Goal: Task Accomplishment & Management: Complete application form

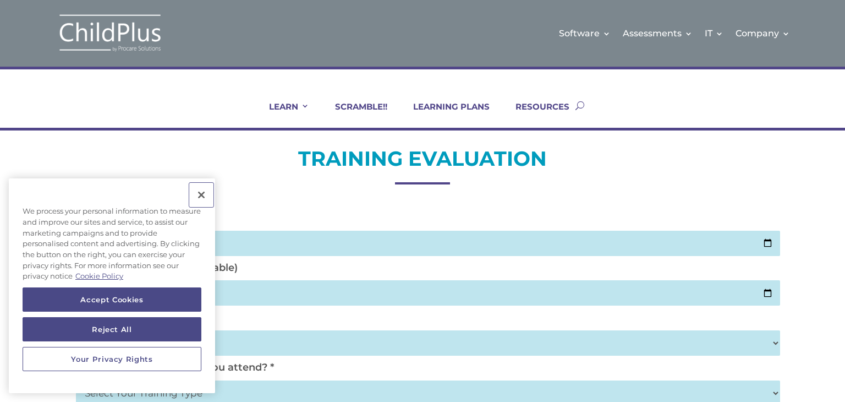
click at [200, 198] on button "Close" at bounding box center [201, 195] width 24 height 24
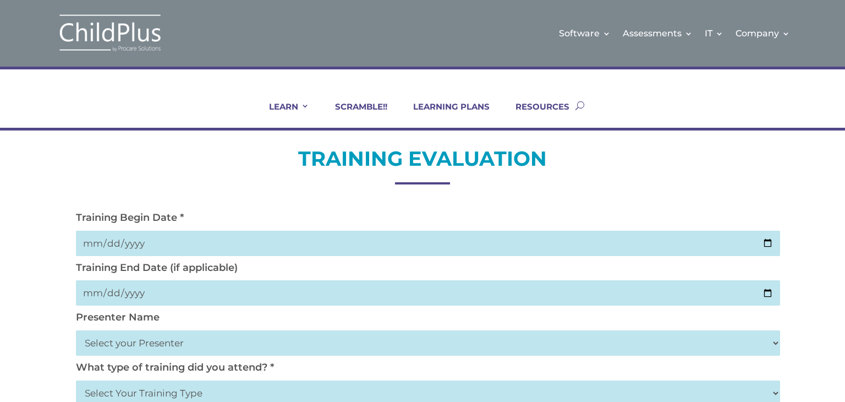
click at [765, 242] on input "date" at bounding box center [428, 243] width 704 height 25
type input "[DATE]"
click at [768, 292] on input "date" at bounding box center [428, 292] width 704 height 25
type input "[DATE]"
click at [771, 342] on select "Select your Presenter [PERSON_NAME] [PERSON_NAME] [PERSON_NAME] [PERSON_NAME] […" at bounding box center [428, 342] width 704 height 25
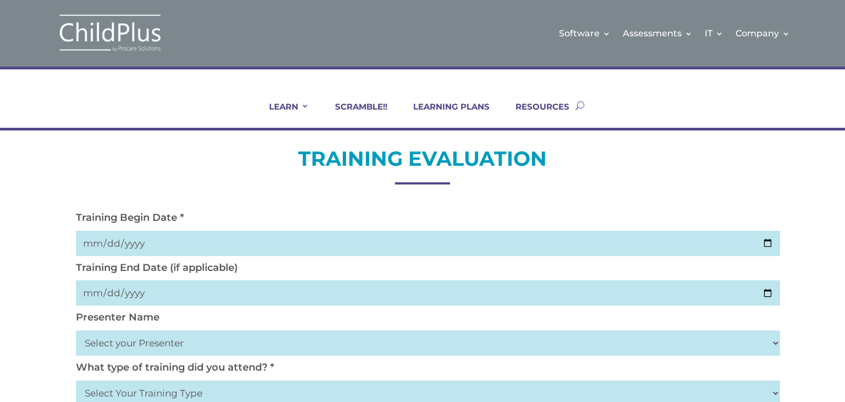
select select "[PERSON_NAME]"
click at [76, 330] on select "Select your Presenter [PERSON_NAME] [PERSON_NAME] [PERSON_NAME] [PERSON_NAME] […" at bounding box center [428, 342] width 704 height 25
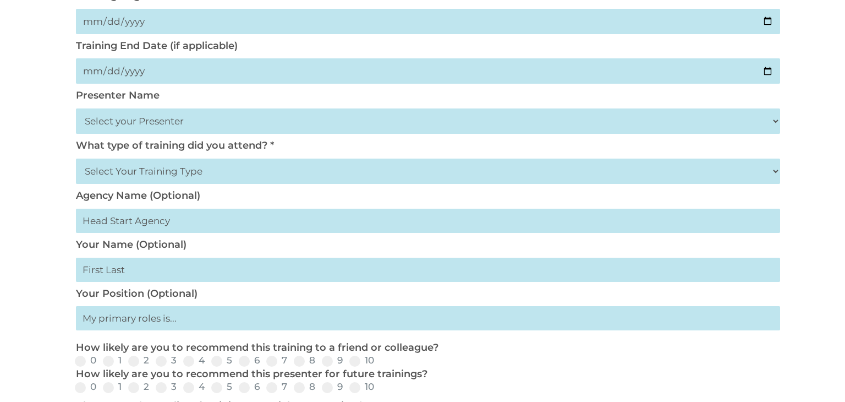
scroll to position [222, 0]
click at [758, 169] on select "Select Your Training Type On-site (at your agency) Virtual Visit Live Group Web…" at bounding box center [428, 170] width 704 height 25
select select "On-site (at your agency)"
click at [76, 158] on select "Select Your Training Type On-site (at your agency) Virtual Visit Live Group Web…" at bounding box center [428, 170] width 704 height 25
click at [316, 223] on input "text" at bounding box center [428, 220] width 704 height 24
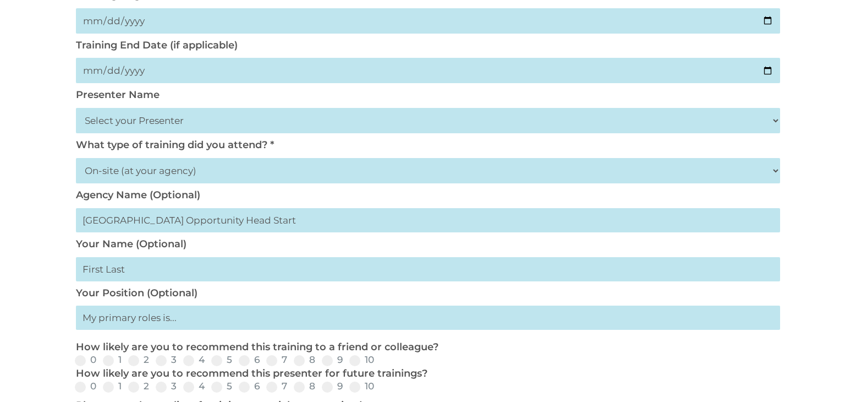
type input "[GEOGRAPHIC_DATA] Opportunity Head Start"
click at [238, 271] on input "text" at bounding box center [428, 269] width 704 height 24
type input "[PERSON_NAME]"
click at [215, 320] on input "text" at bounding box center [428, 317] width 704 height 24
type input "School Administrator"
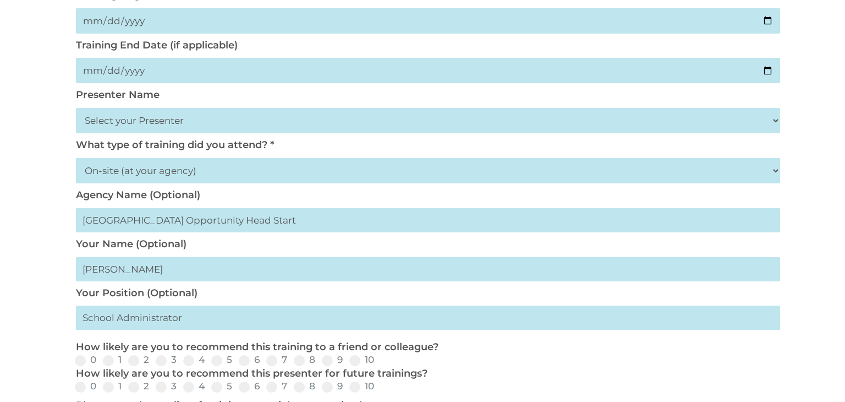
click at [803, 205] on div "TRAINING EVALUATION Training Begin Date * [DATE] Training End Date (if applicab…" at bounding box center [422, 327] width 845 height 838
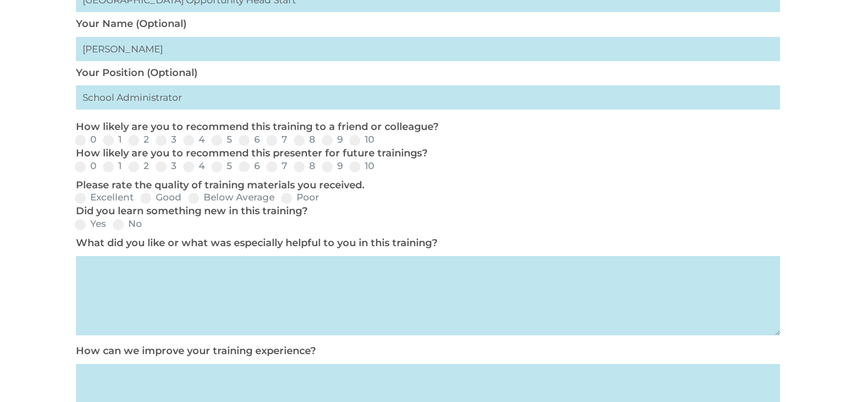
scroll to position [445, 0]
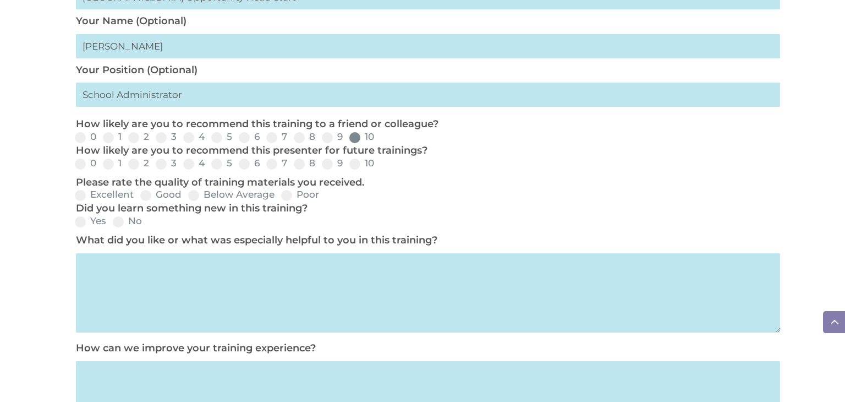
click at [355, 138] on span at bounding box center [354, 137] width 11 height 11
click at [380, 138] on input "10" at bounding box center [383, 141] width 7 height 7
radio input "true"
click at [358, 161] on span at bounding box center [354, 163] width 11 height 11
click at [380, 164] on input "10" at bounding box center [383, 167] width 7 height 7
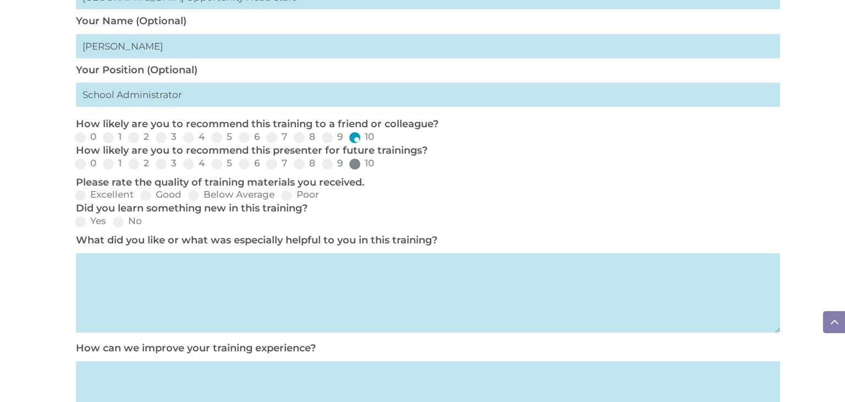
radio input "true"
click at [83, 193] on span at bounding box center [80, 195] width 11 height 11
click at [139, 195] on input "Excellent" at bounding box center [142, 198] width 7 height 7
radio input "true"
click at [83, 227] on span at bounding box center [80, 221] width 11 height 11
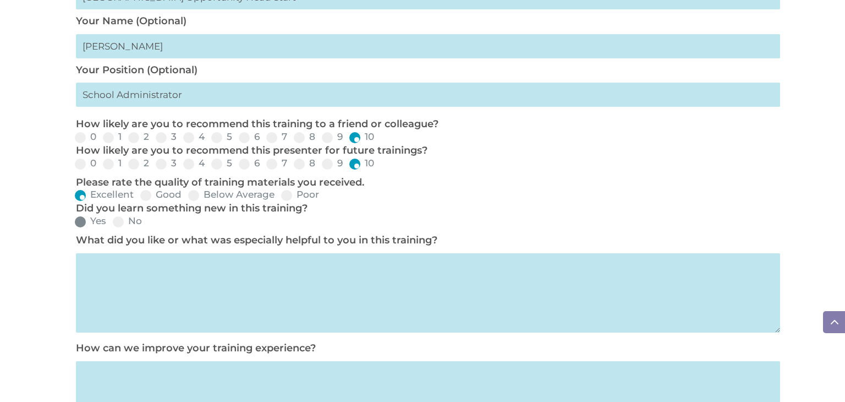
click at [112, 227] on input "Yes" at bounding box center [115, 225] width 7 height 7
radio input "true"
click at [407, 280] on textarea at bounding box center [428, 292] width 704 height 79
type textarea "I like how in depth she was with the performance panel. And I learned about ent…"
click at [811, 238] on div "TRAINING EVALUATION Training Begin Date * [DATE] Training End Date (if applicab…" at bounding box center [422, 104] width 845 height 838
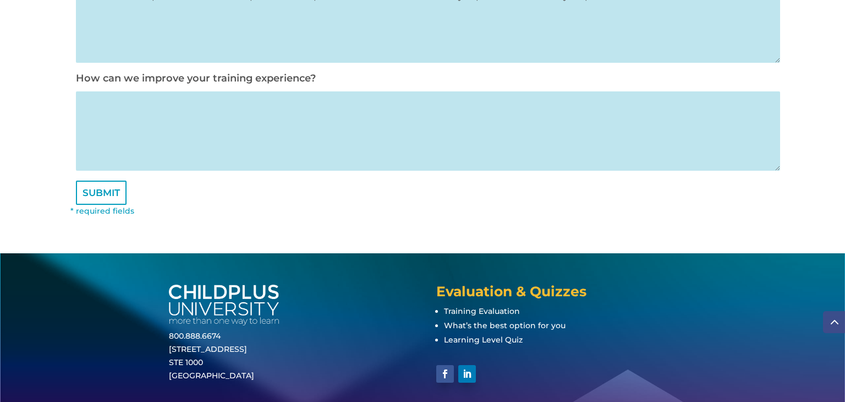
scroll to position [723, 0]
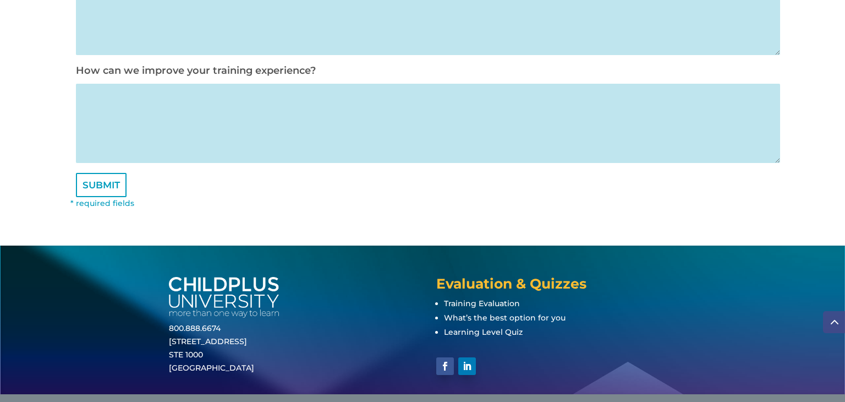
click at [451, 129] on textarea at bounding box center [428, 123] width 704 height 79
type textarea "N"
type textarea "I feel its great as is."
click at [110, 188] on input "SUBMIT" at bounding box center [101, 185] width 51 height 24
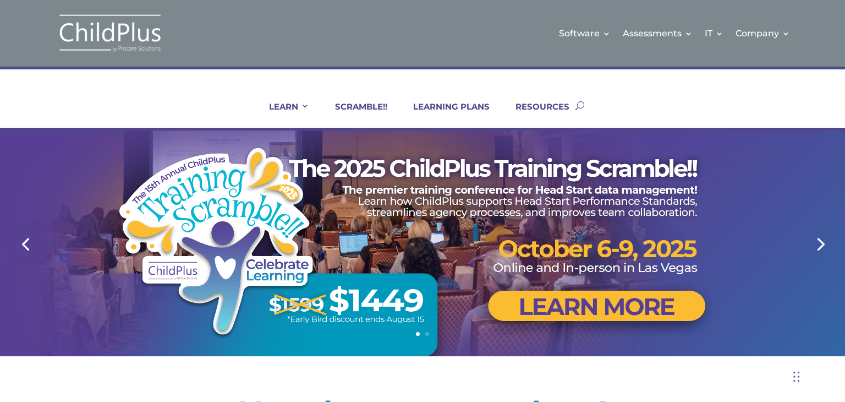
click at [627, 309] on div at bounding box center [422, 243] width 704 height 226
